Goal: Task Accomplishment & Management: Manage account settings

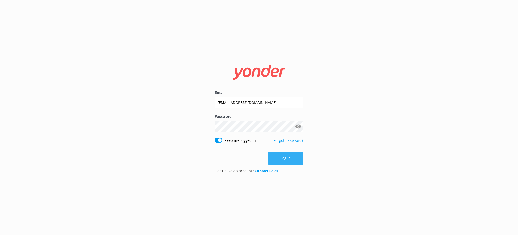
click at [278, 161] on button "Log in" at bounding box center [285, 158] width 35 height 13
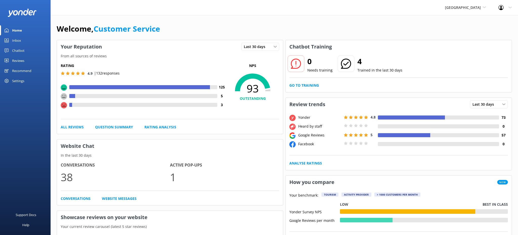
click at [17, 42] on div "Inbox" at bounding box center [16, 40] width 9 height 10
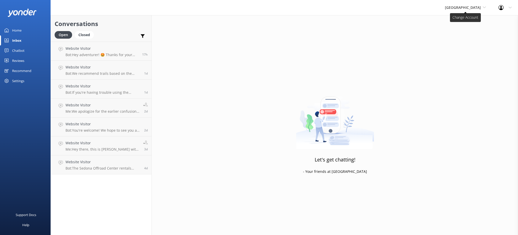
click at [475, 9] on span "[GEOGRAPHIC_DATA]" at bounding box center [463, 7] width 36 height 5
click at [125, 29] on div "Conversations Open Closed Important Converted Assigned to me Unassigned" at bounding box center [101, 28] width 101 height 27
click at [107, 52] on div "Website Visitor Bot: Hey adventurer! 🤩 Thanks for your message, we'll get back …" at bounding box center [101, 51] width 73 height 11
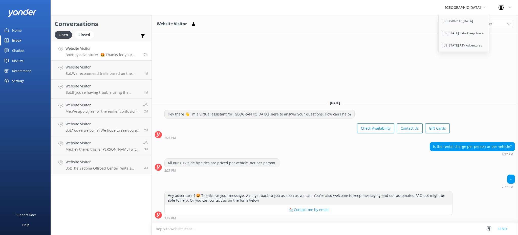
click at [323, 62] on div "Website Visitor Assign user [PERSON_NAME] Customer Service [PERSON_NAME][GEOGRA…" at bounding box center [335, 125] width 366 height 220
click at [448, 42] on link "[US_STATE] ATV Adventures" at bounding box center [463, 45] width 51 height 12
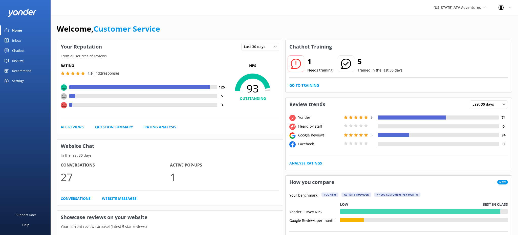
scroll to position [1, 0]
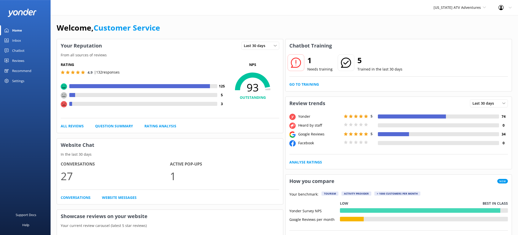
click at [4, 43] on link "Inbox" at bounding box center [25, 40] width 51 height 10
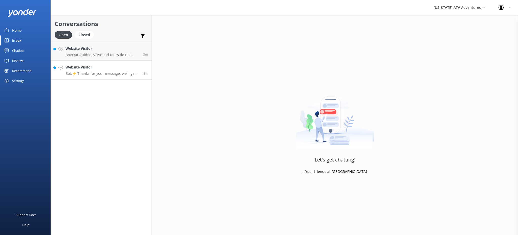
click at [69, 63] on link "Website Visitor Bot: ⚡ Thanks for your message, we'll get back to you as soon a…" at bounding box center [101, 70] width 101 height 19
